Goal: Transaction & Acquisition: Purchase product/service

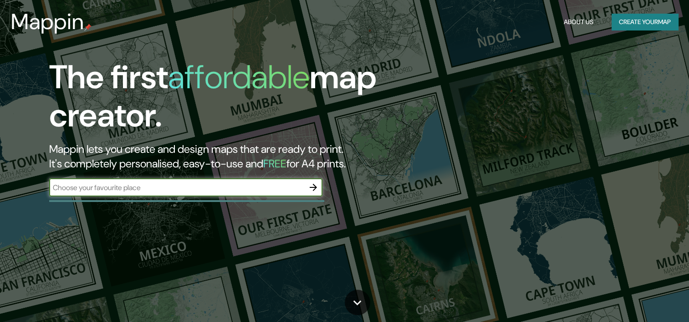
click at [146, 188] on input "text" at bounding box center [176, 188] width 255 height 10
type input "[GEOGRAPHIC_DATA]"
click at [314, 189] on icon "button" at bounding box center [313, 187] width 7 height 7
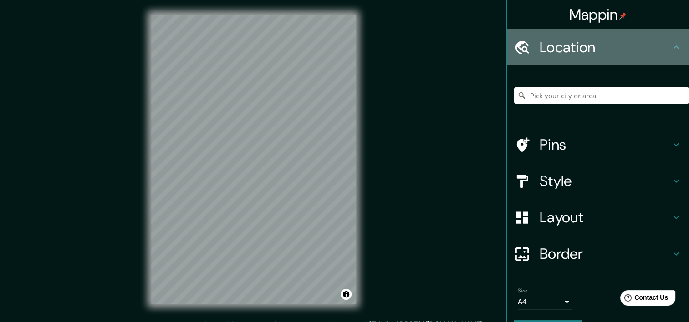
click at [593, 42] on h4 "Location" at bounding box center [604, 47] width 131 height 18
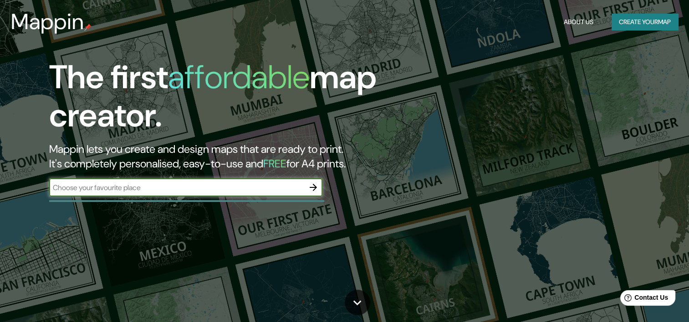
click at [122, 190] on input "text" at bounding box center [176, 188] width 255 height 10
type input "[GEOGRAPHIC_DATA]"
click at [314, 185] on icon "button" at bounding box center [313, 187] width 7 height 7
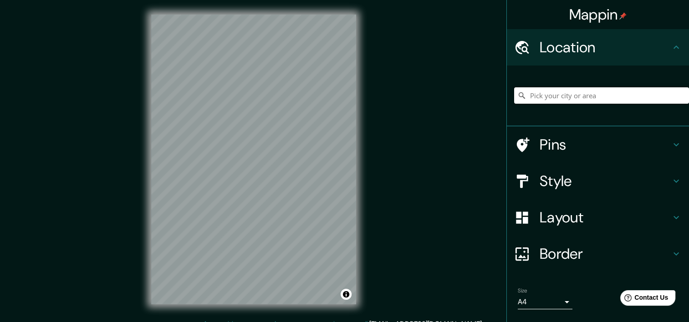
click at [601, 94] on input "Pick your city or area" at bounding box center [601, 95] width 175 height 16
type input "[GEOGRAPHIC_DATA], [GEOGRAPHIC_DATA][PERSON_NAME], [GEOGRAPHIC_DATA]"
click at [581, 177] on h4 "Style" at bounding box center [604, 181] width 131 height 18
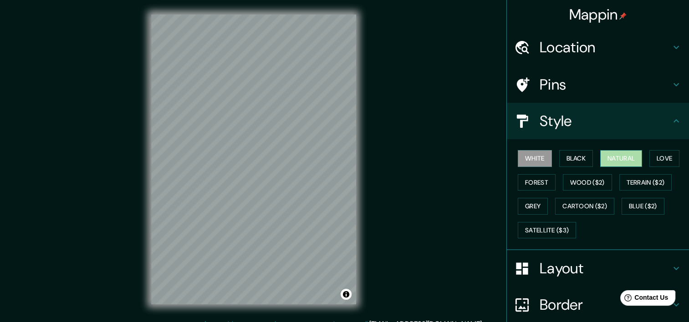
click at [625, 159] on button "Natural" at bounding box center [621, 158] width 42 height 17
click at [525, 186] on button "Forest" at bounding box center [537, 182] width 38 height 17
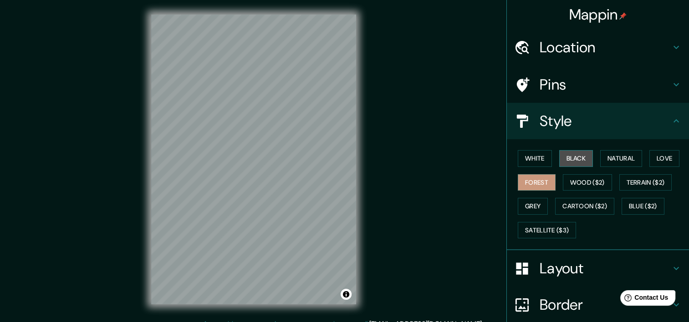
click at [579, 158] on button "Black" at bounding box center [576, 158] width 34 height 17
click at [541, 157] on button "White" at bounding box center [535, 158] width 34 height 17
click at [576, 155] on button "Black" at bounding box center [576, 158] width 34 height 17
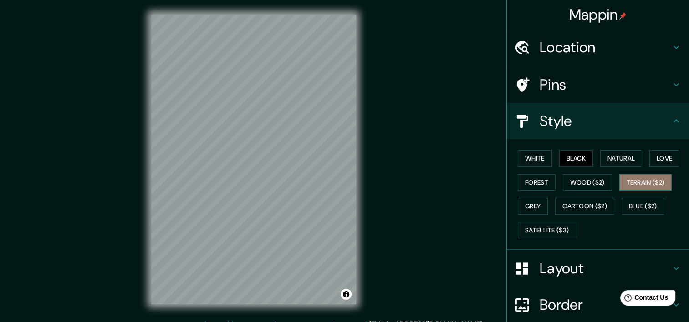
click at [628, 182] on button "Terrain ($2)" at bounding box center [645, 182] width 53 height 17
click at [617, 169] on div "White Black Natural Love Forest Wood ($2) Terrain ($2) Grey Cartoon ($2) Blue (…" at bounding box center [601, 195] width 175 height 96
click at [667, 169] on div "White Black Natural Love Forest Wood ($2) Terrain ($2) Grey Cartoon ($2) Blue (…" at bounding box center [601, 195] width 175 height 96
click at [663, 152] on button "Love" at bounding box center [664, 158] width 30 height 17
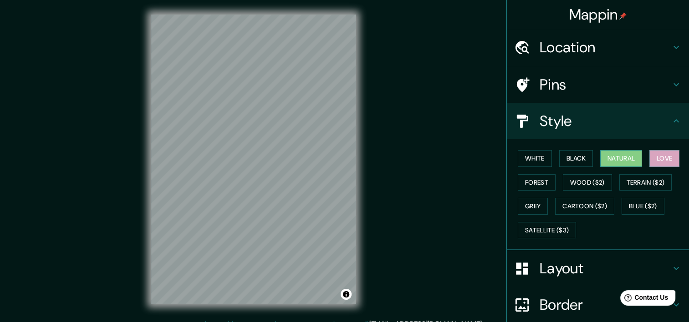
click at [611, 157] on button "Natural" at bounding box center [621, 158] width 42 height 17
